Goal: Task Accomplishment & Management: Manage account settings

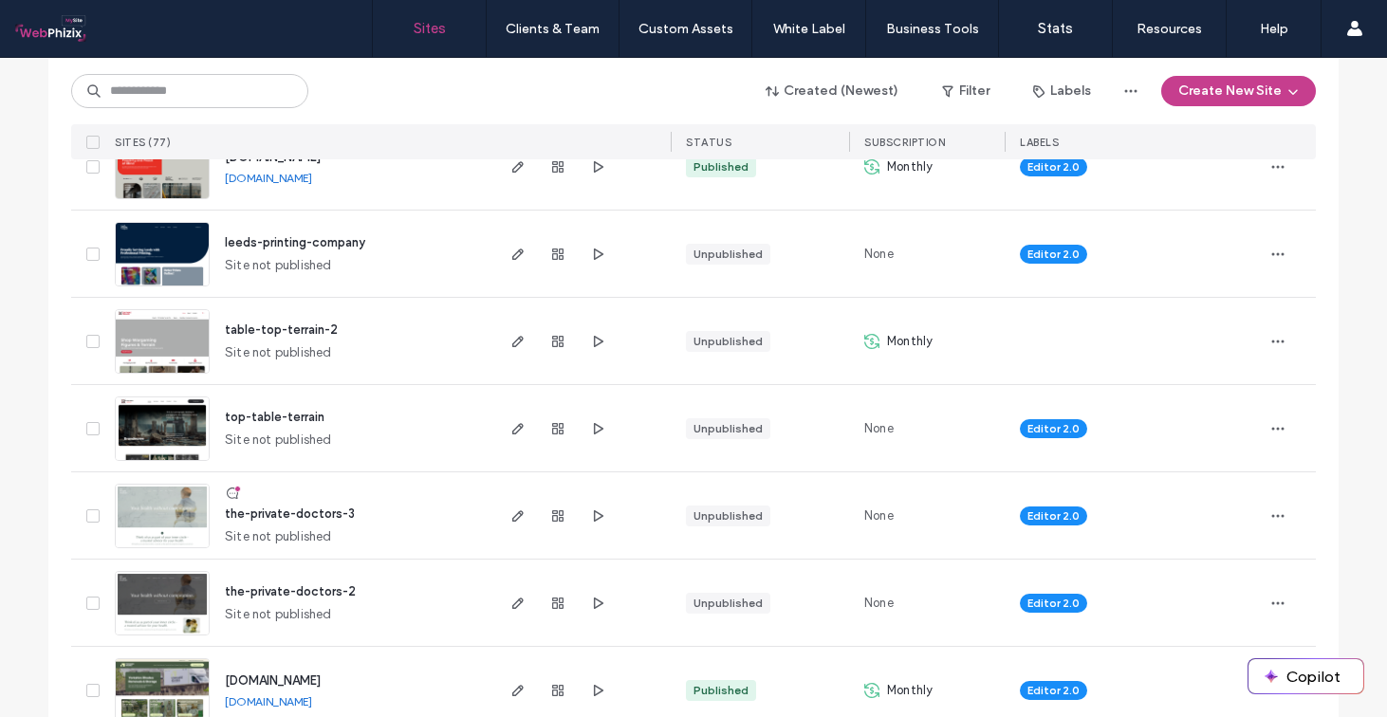
scroll to position [531, 0]
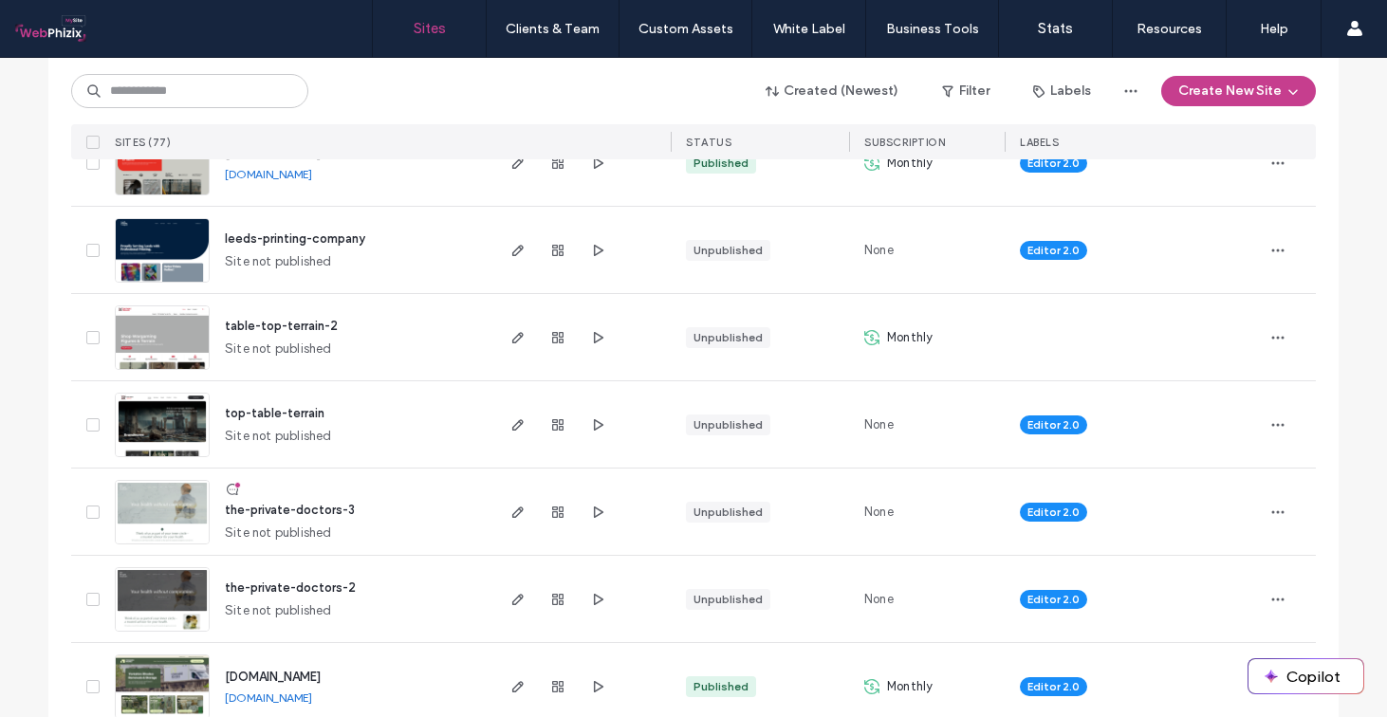
click at [331, 511] on span "the-private-doctors-3" at bounding box center [290, 510] width 130 height 14
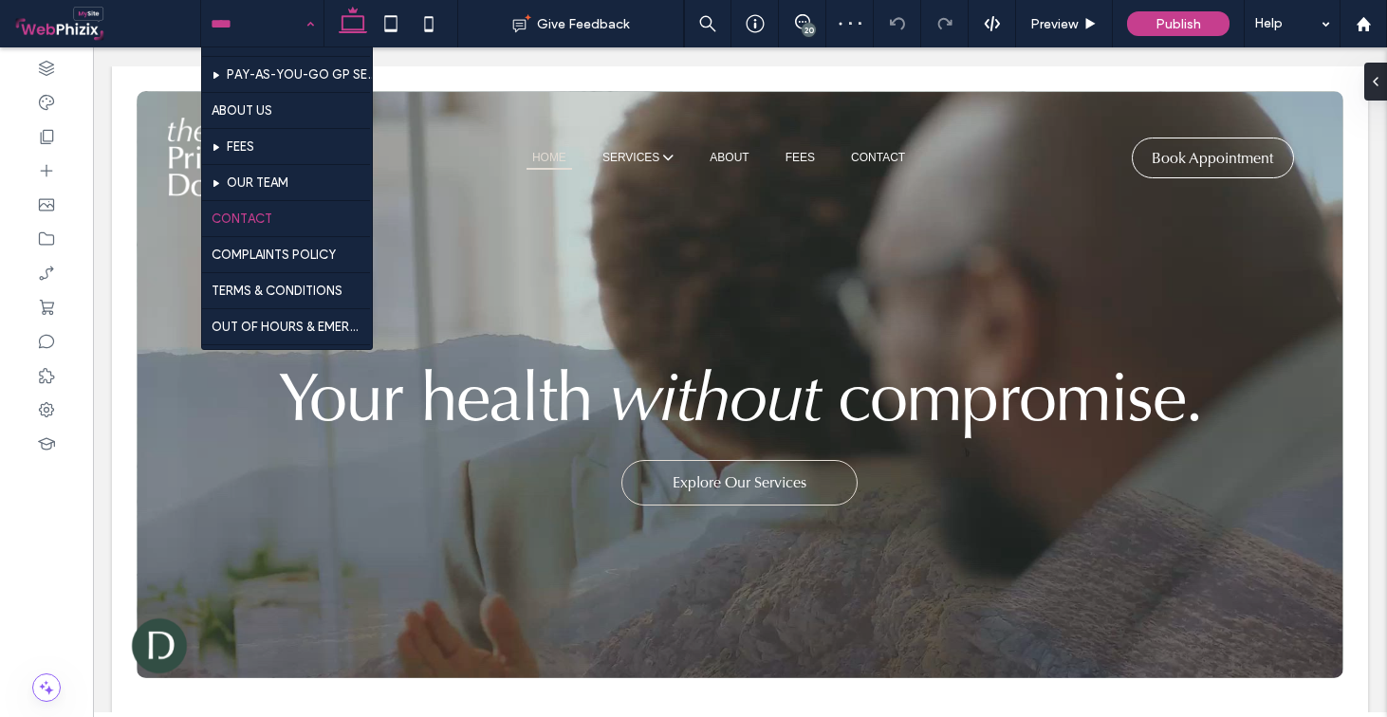
scroll to position [718, 0]
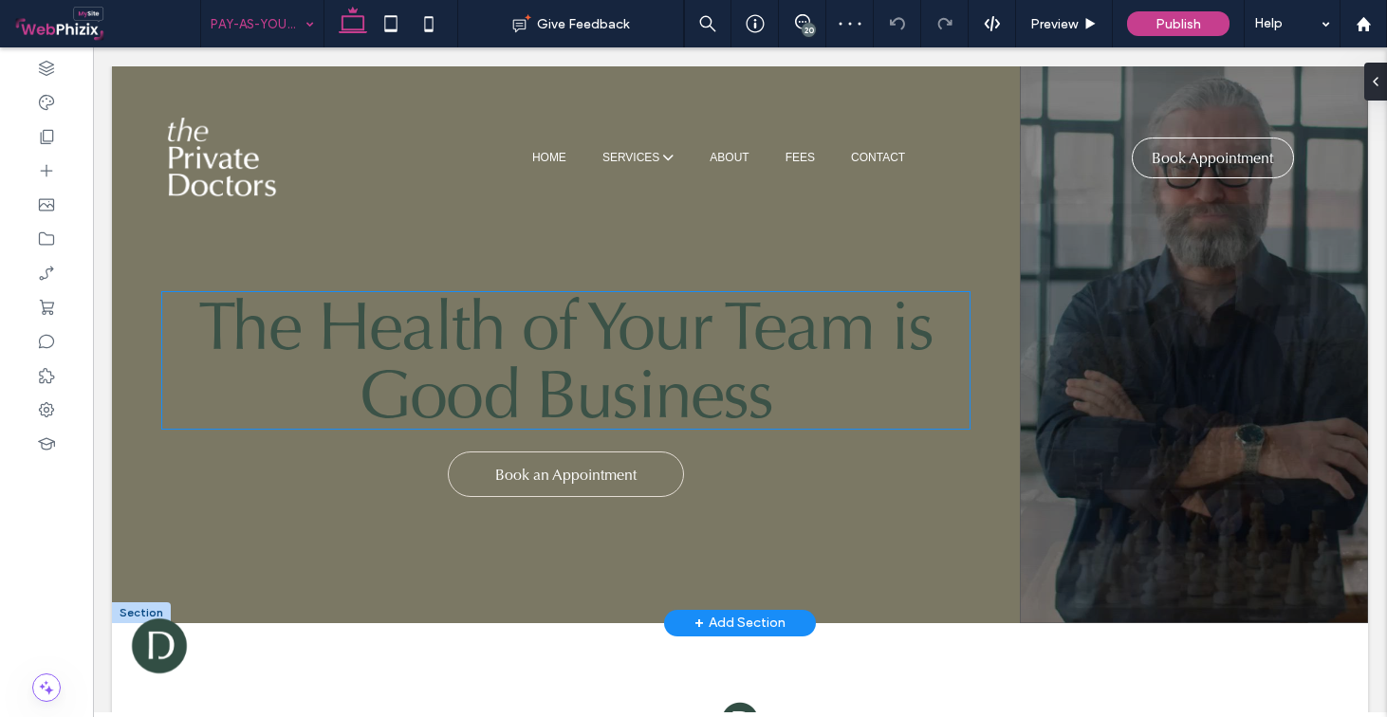
click at [787, 387] on h1 "The Health of Your Team is Good Business" at bounding box center [566, 360] width 808 height 137
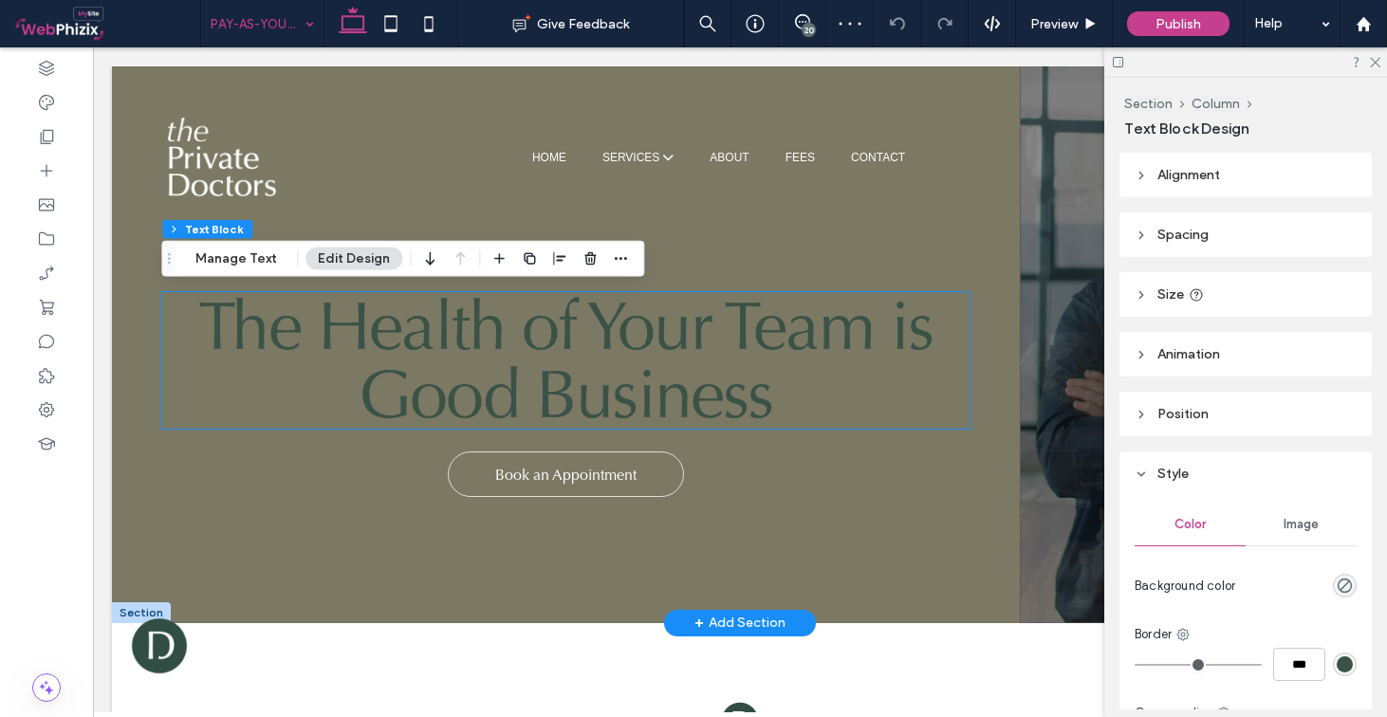
click at [787, 387] on h1 "The Health of Your Team is Good Business" at bounding box center [566, 360] width 808 height 137
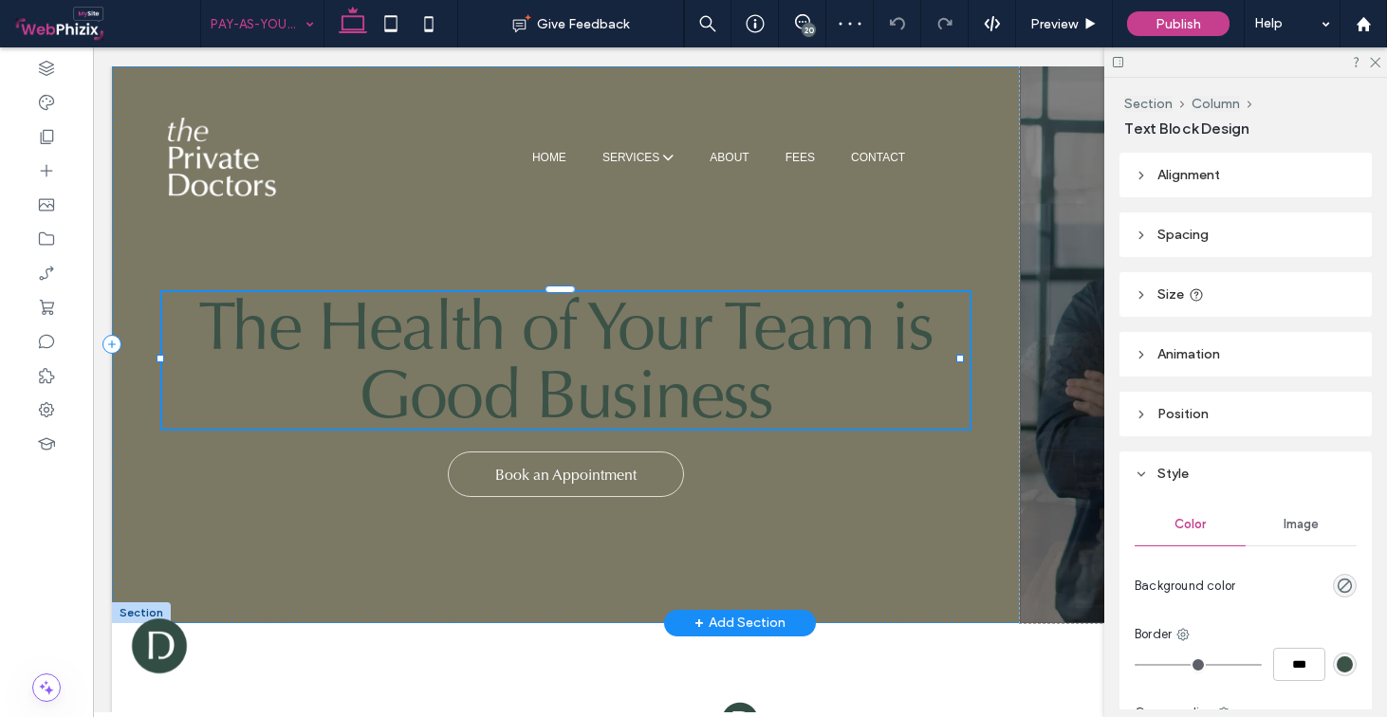
type input "**"
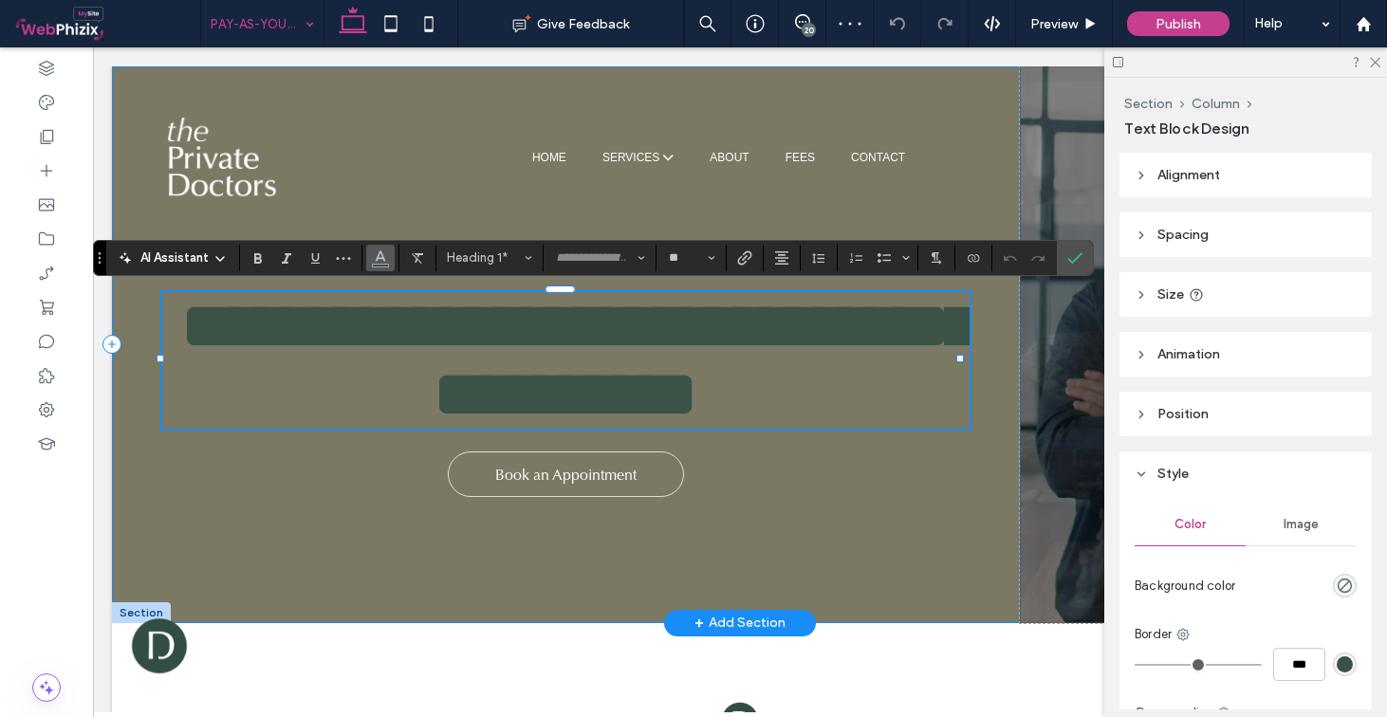
click at [380, 262] on icon "Color" at bounding box center [380, 256] width 15 height 15
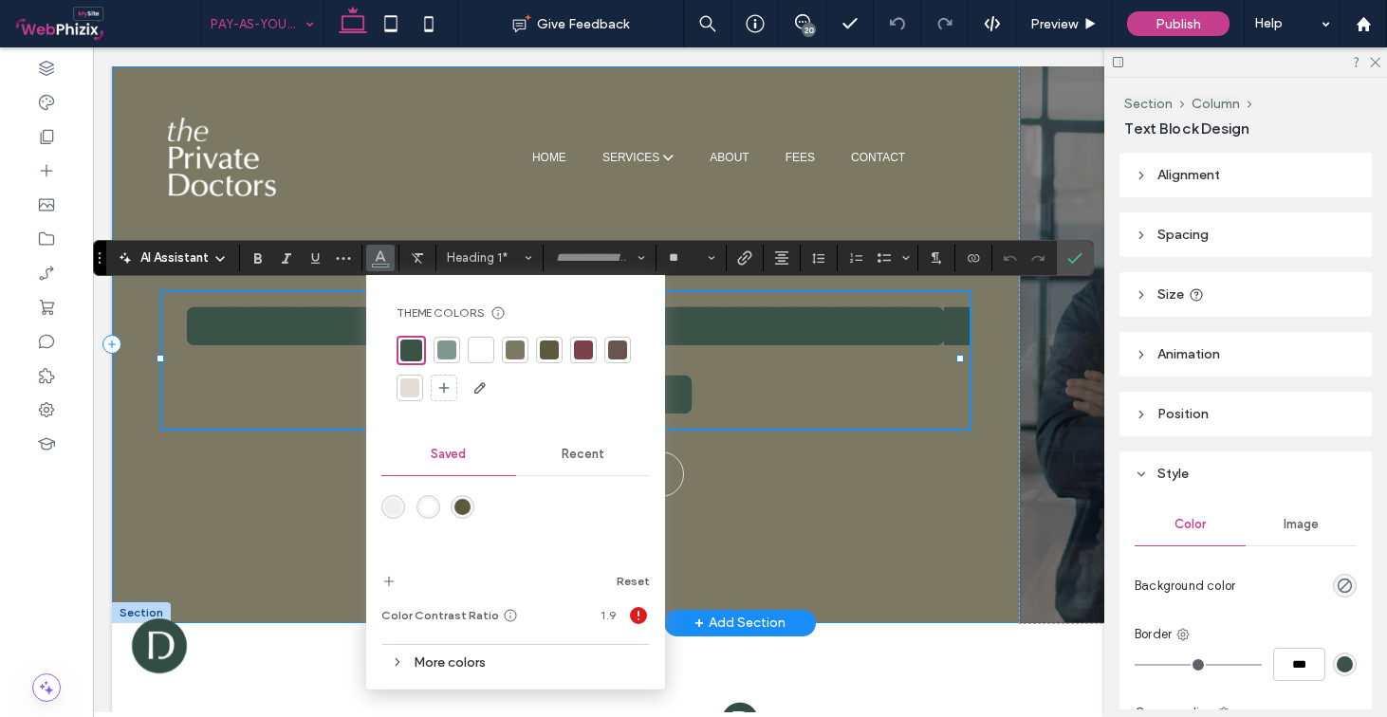
click at [414, 383] on div at bounding box center [409, 388] width 19 height 19
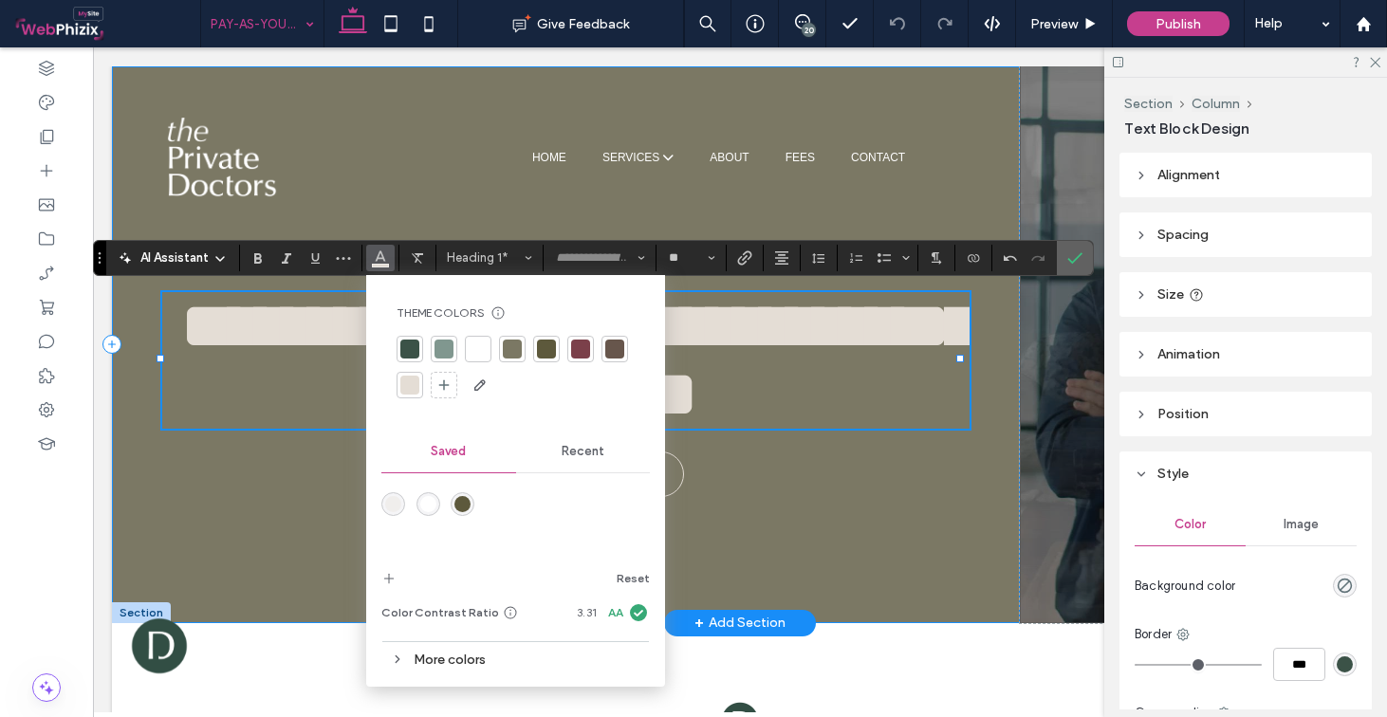
click at [1076, 264] on icon "Confirm" at bounding box center [1075, 258] width 15 height 15
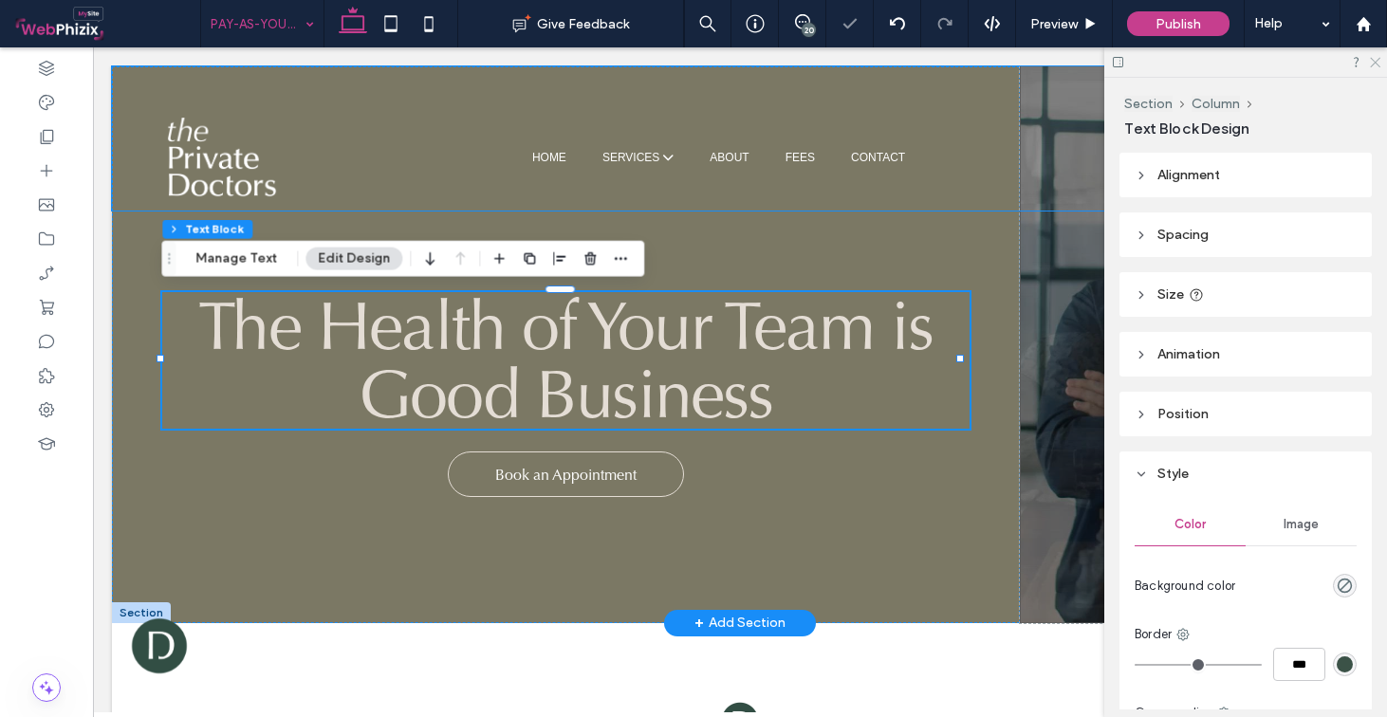
click at [1370, 64] on icon at bounding box center [1374, 61] width 12 height 12
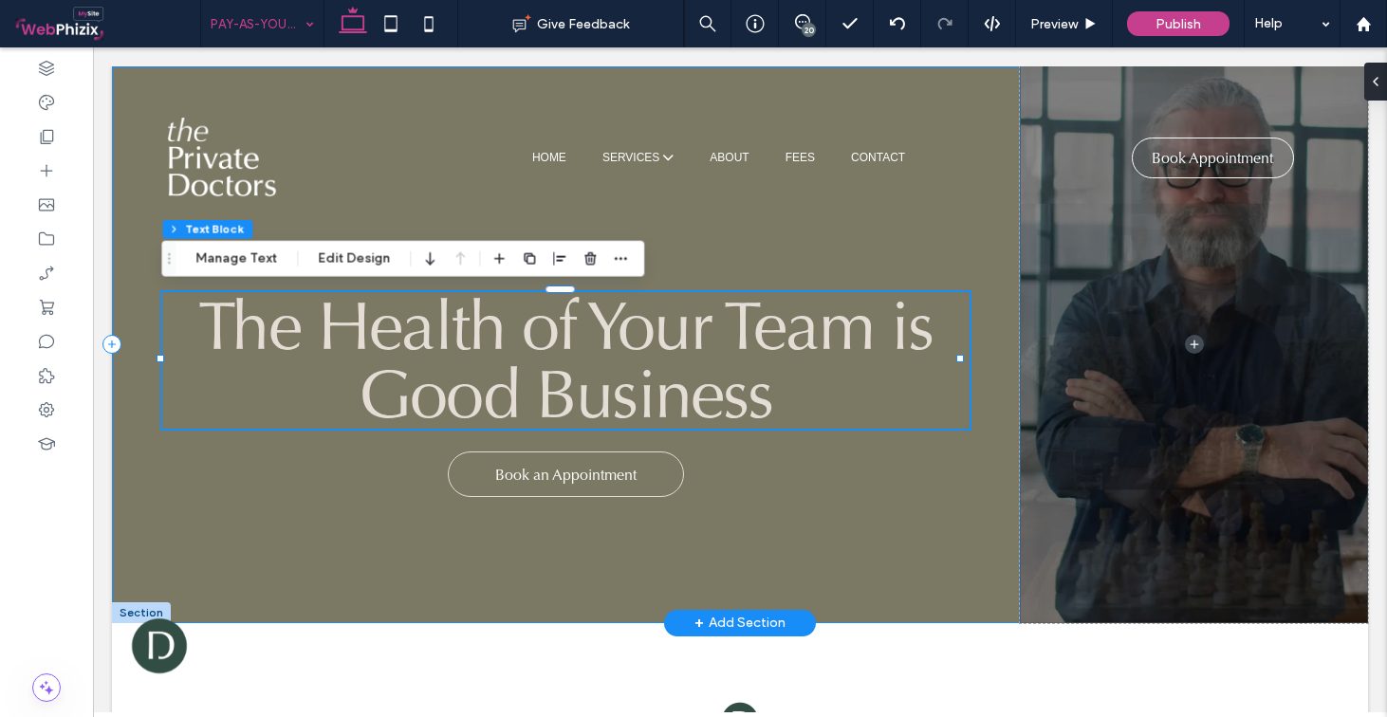
click at [846, 524] on div "The Health of Your Team is Good Business Book an Appointment" at bounding box center [566, 344] width 908 height 557
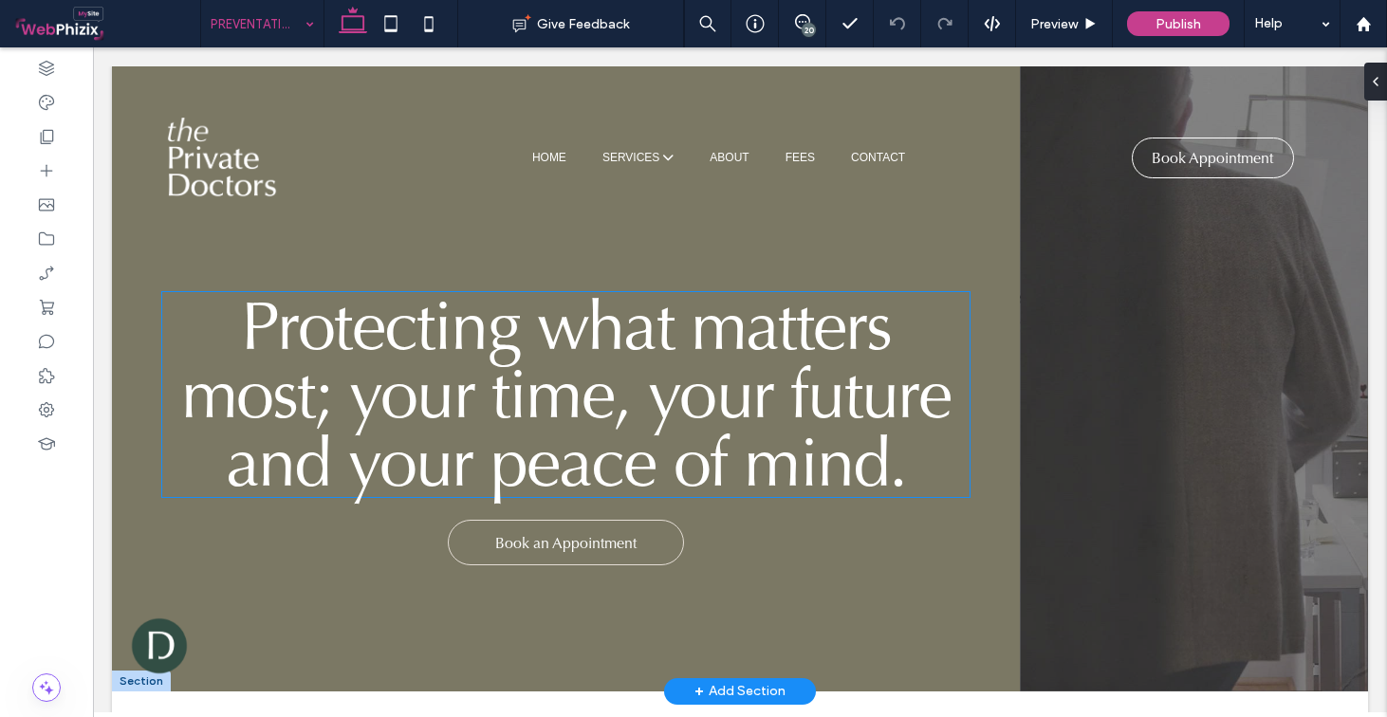
scroll to position [1200, 0]
